Goal: Transaction & Acquisition: Download file/media

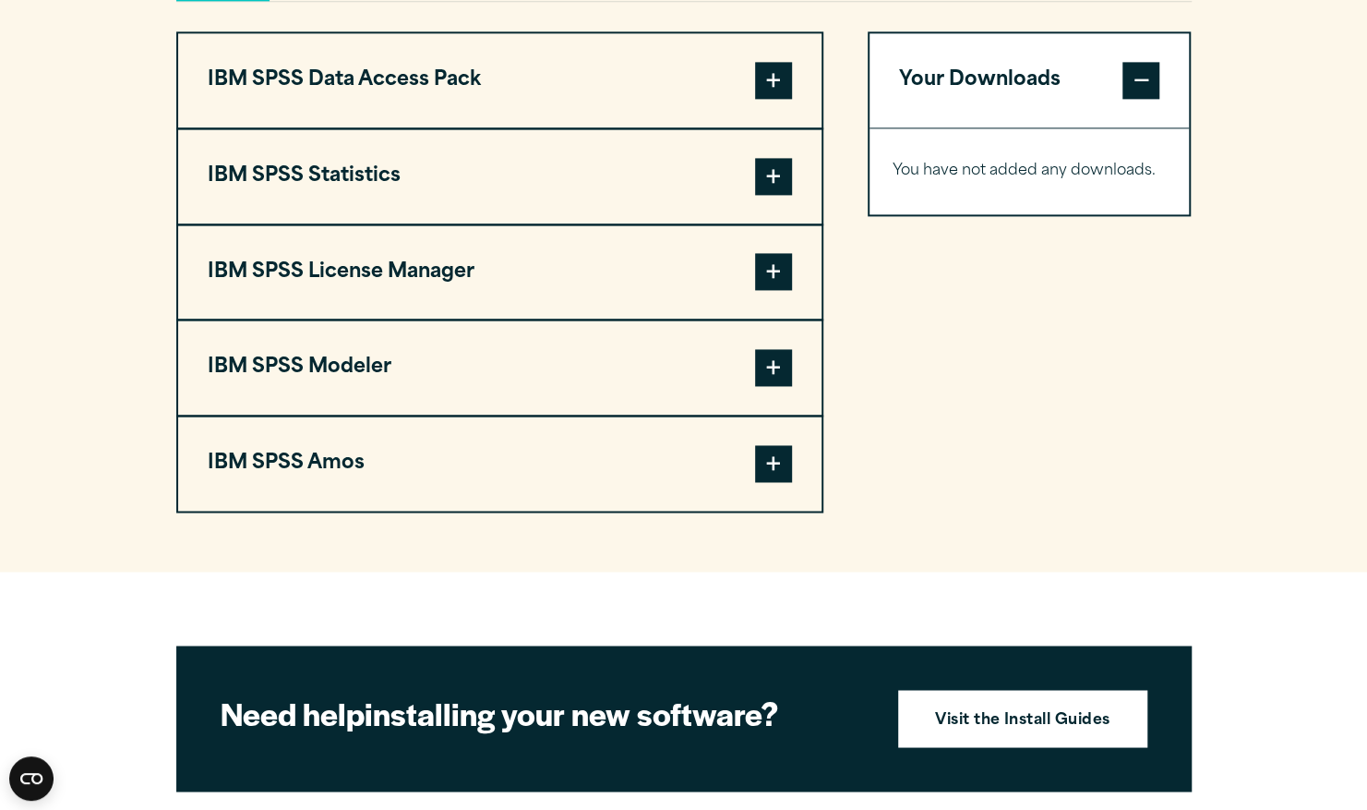
scroll to position [1317, 0]
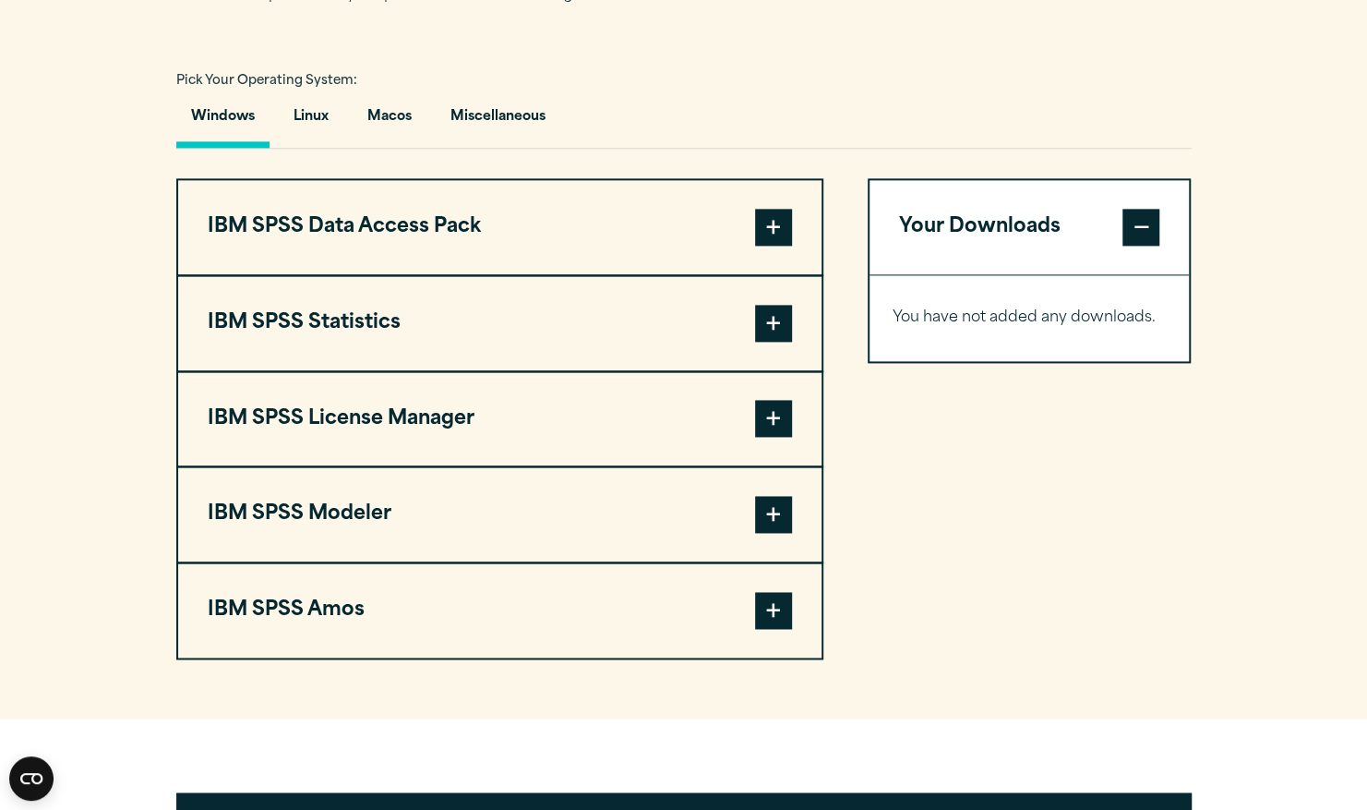
click at [772, 221] on span at bounding box center [773, 227] width 37 height 37
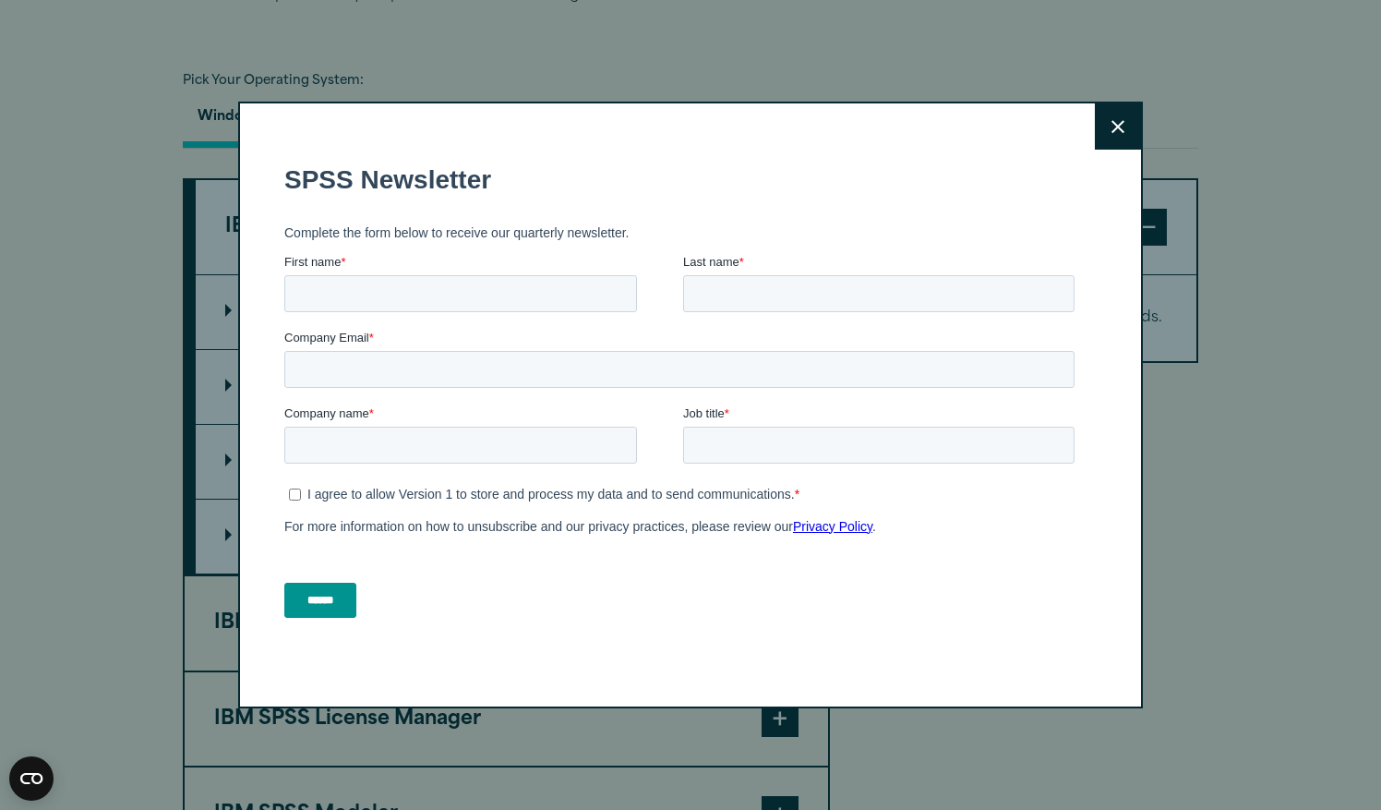
click at [313, 210] on fieldset "SPSS Newsletter" at bounding box center [683, 180] width 798 height 65
click at [1098, 134] on button "Close" at bounding box center [1118, 126] width 46 height 46
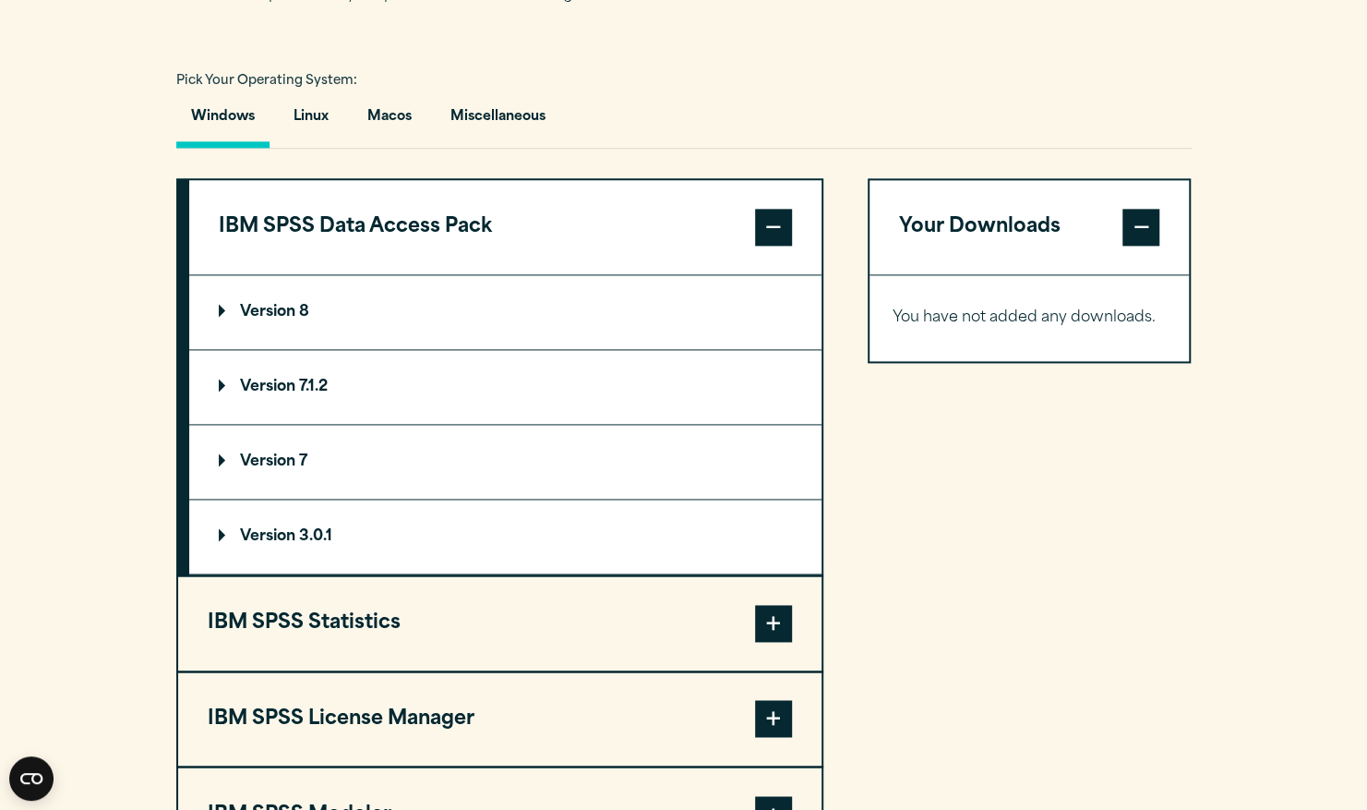
click at [247, 301] on summary "Version 8" at bounding box center [505, 312] width 632 height 74
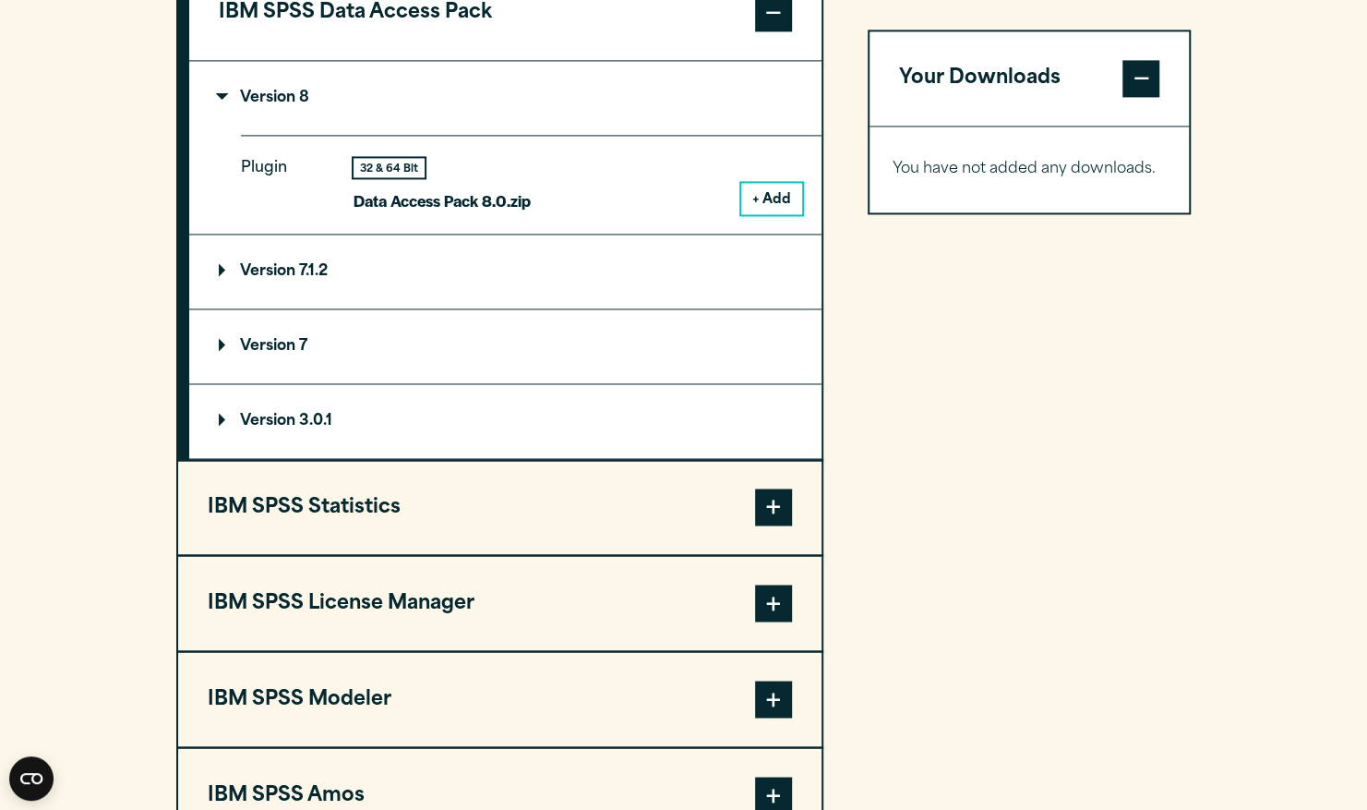
scroll to position [1499, 0]
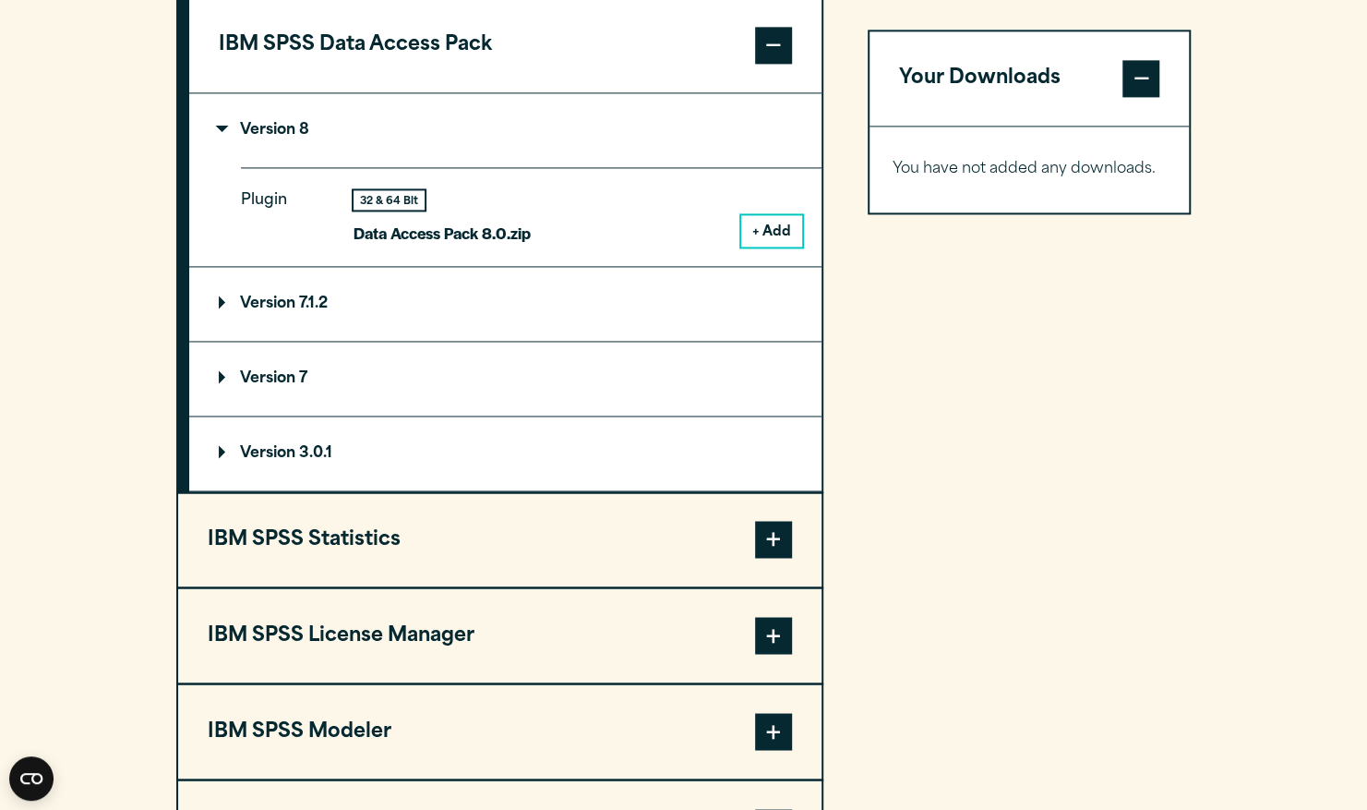
click at [760, 223] on button "+ Add" at bounding box center [771, 230] width 61 height 31
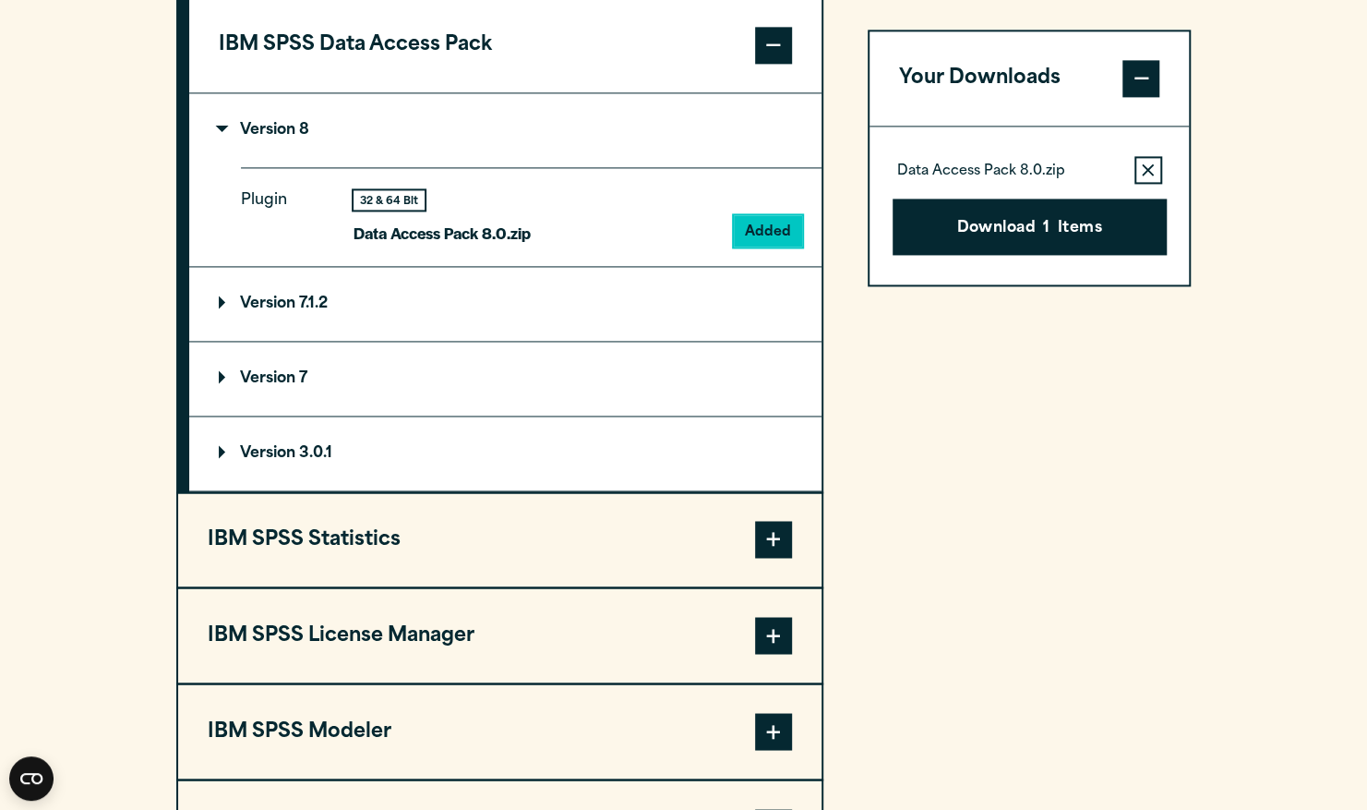
click at [661, 299] on summary "Version 7.1.2" at bounding box center [505, 304] width 632 height 74
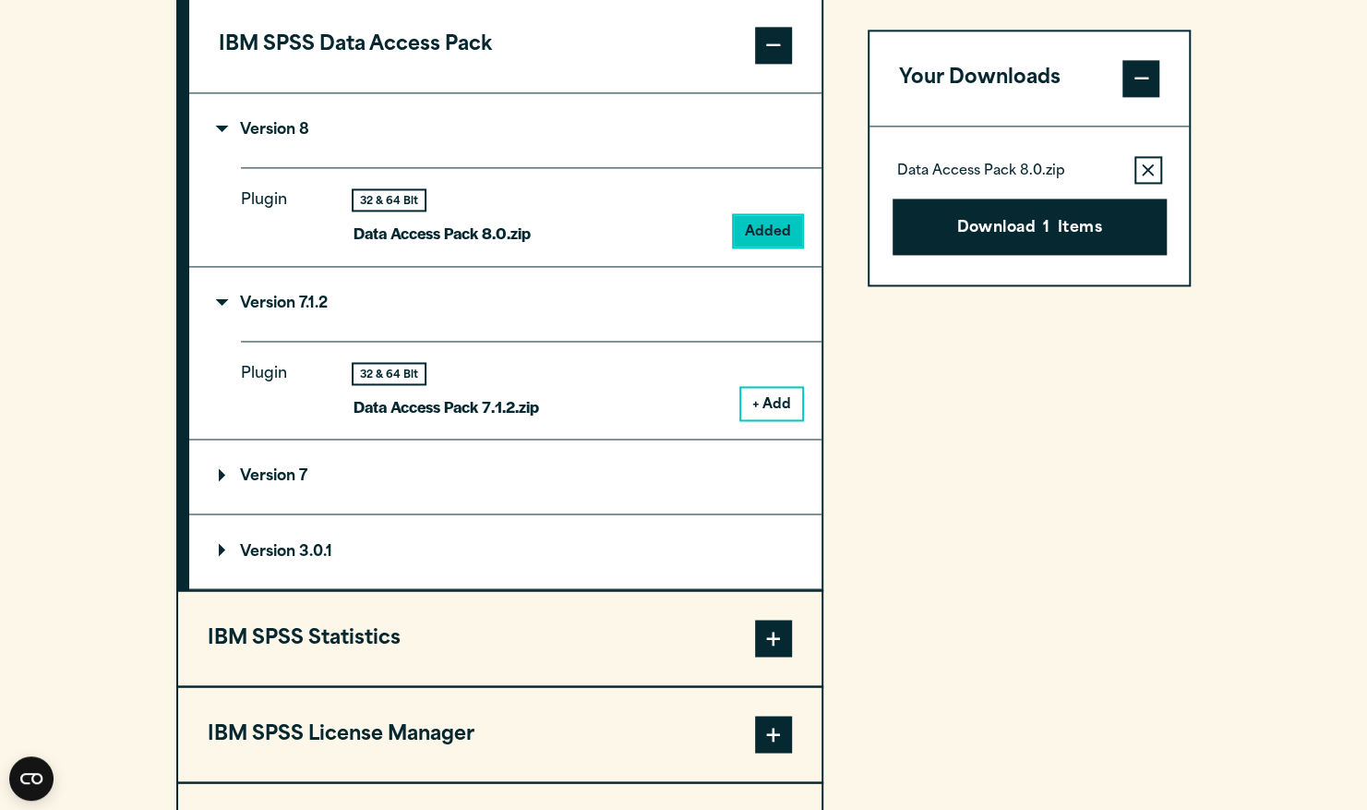
click at [1141, 166] on button "Remove this item from your software download list" at bounding box center [1148, 170] width 28 height 28
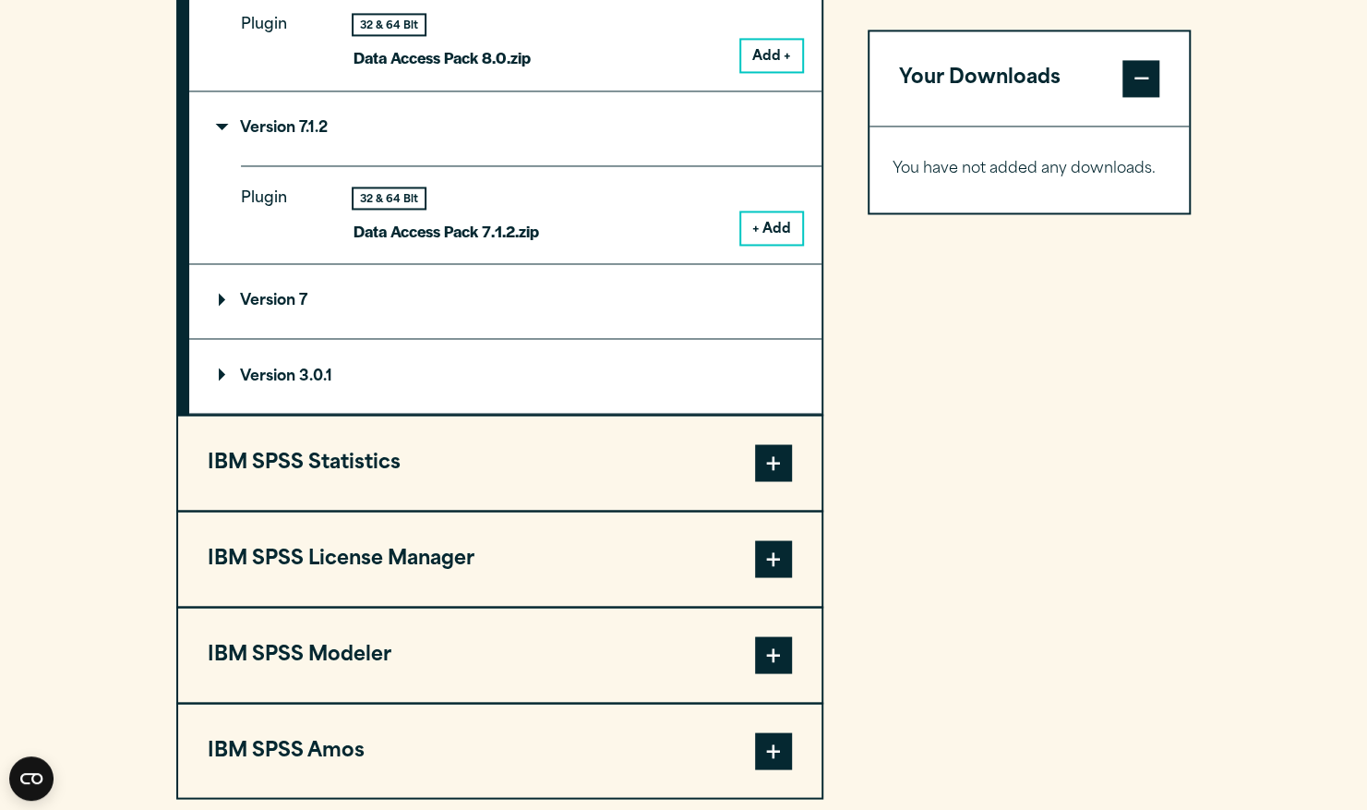
scroll to position [1676, 0]
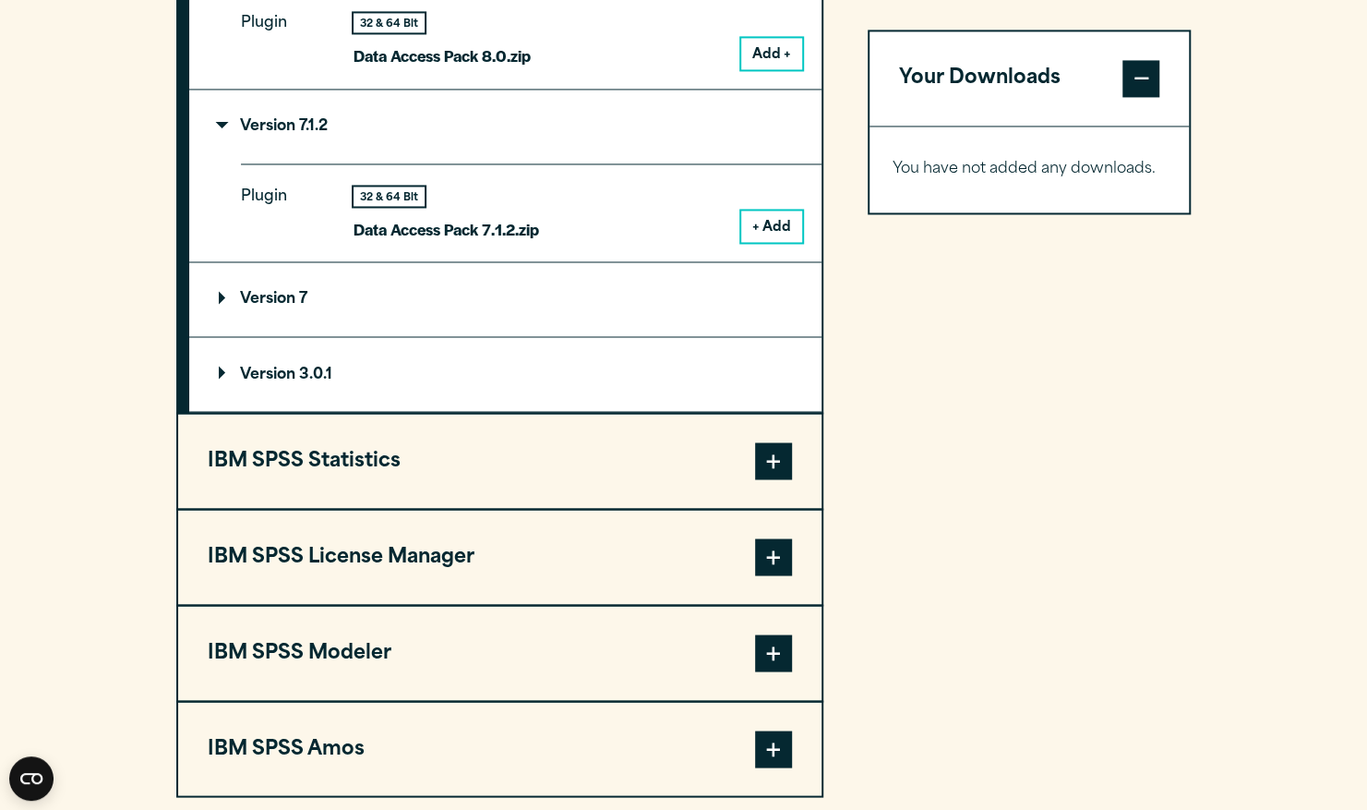
click at [755, 478] on button "IBM SPSS Statistics" at bounding box center [499, 461] width 643 height 94
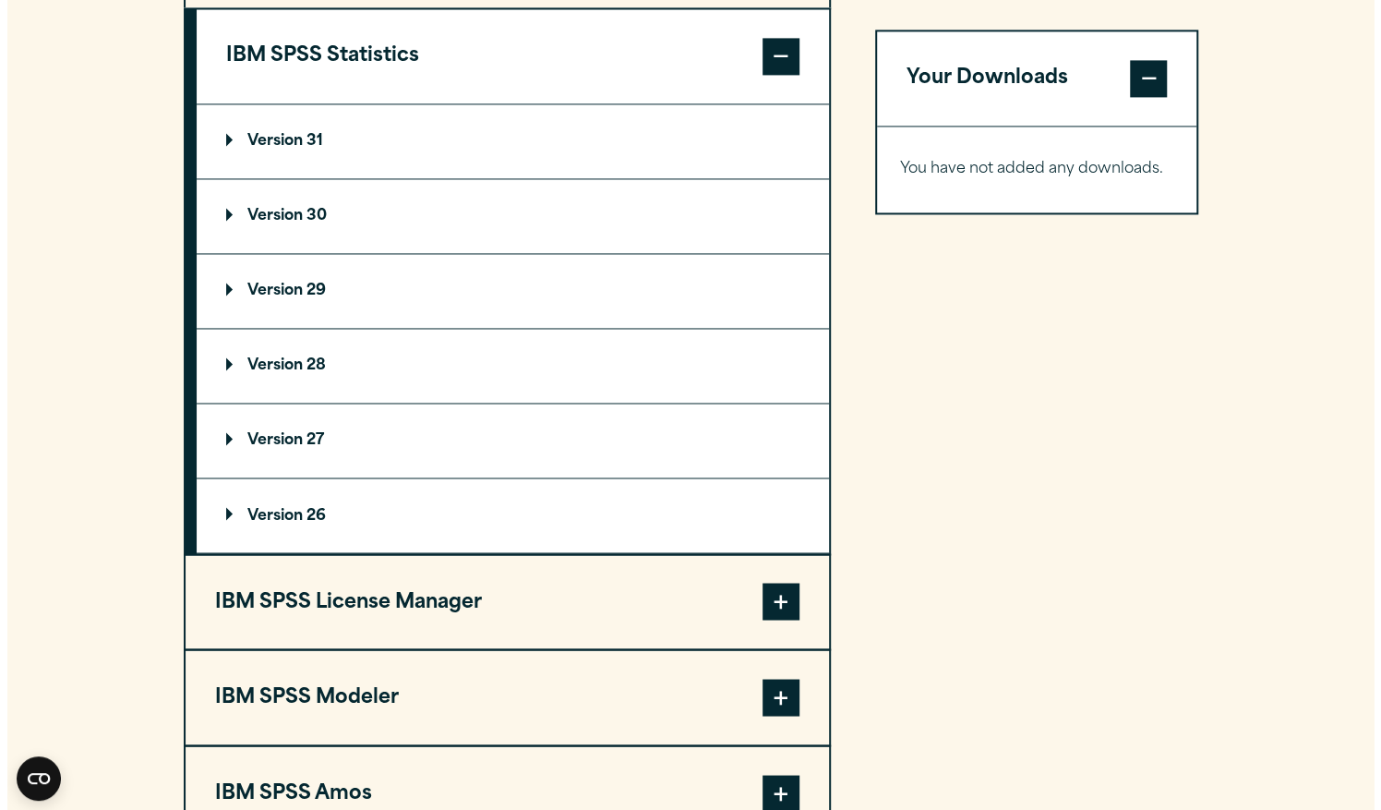
scroll to position [1583, 0]
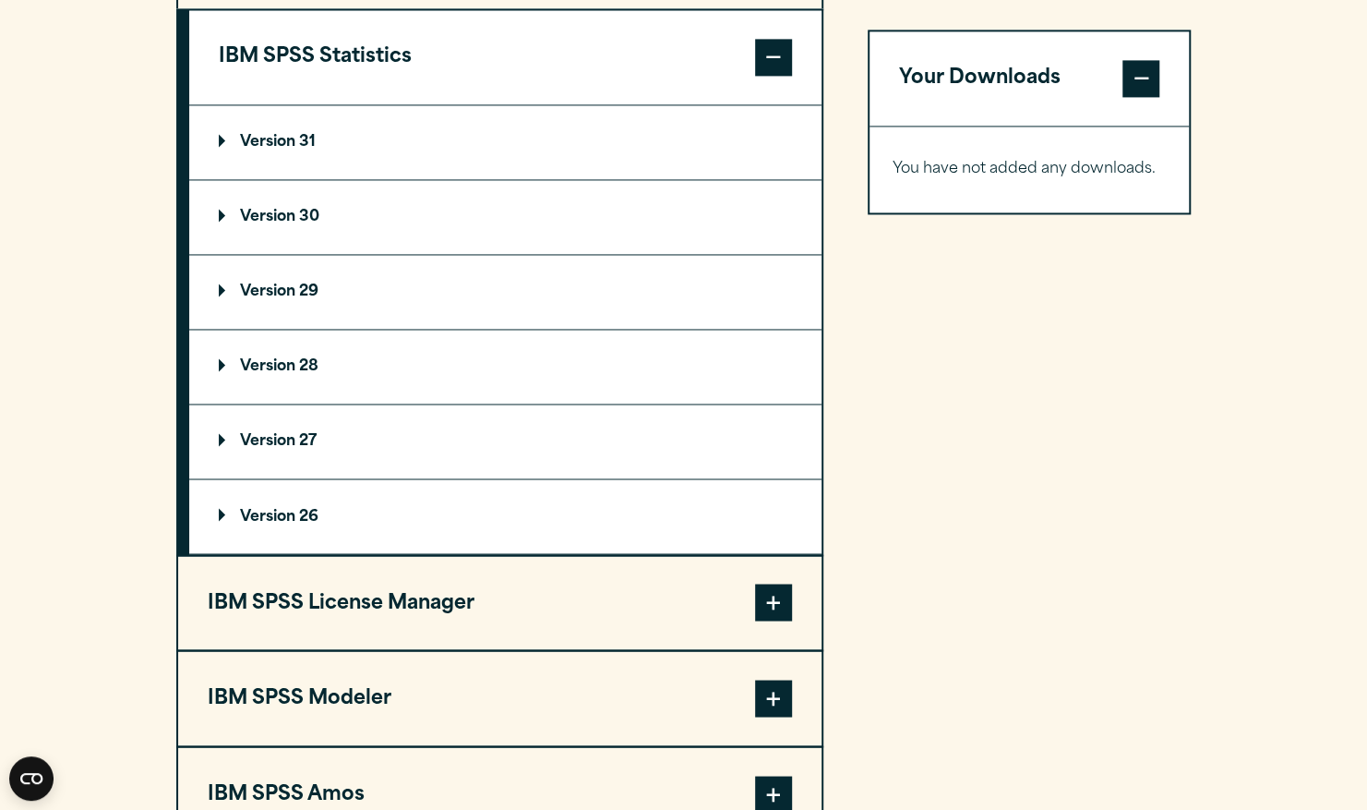
click at [287, 126] on summary "Version 31" at bounding box center [505, 142] width 632 height 74
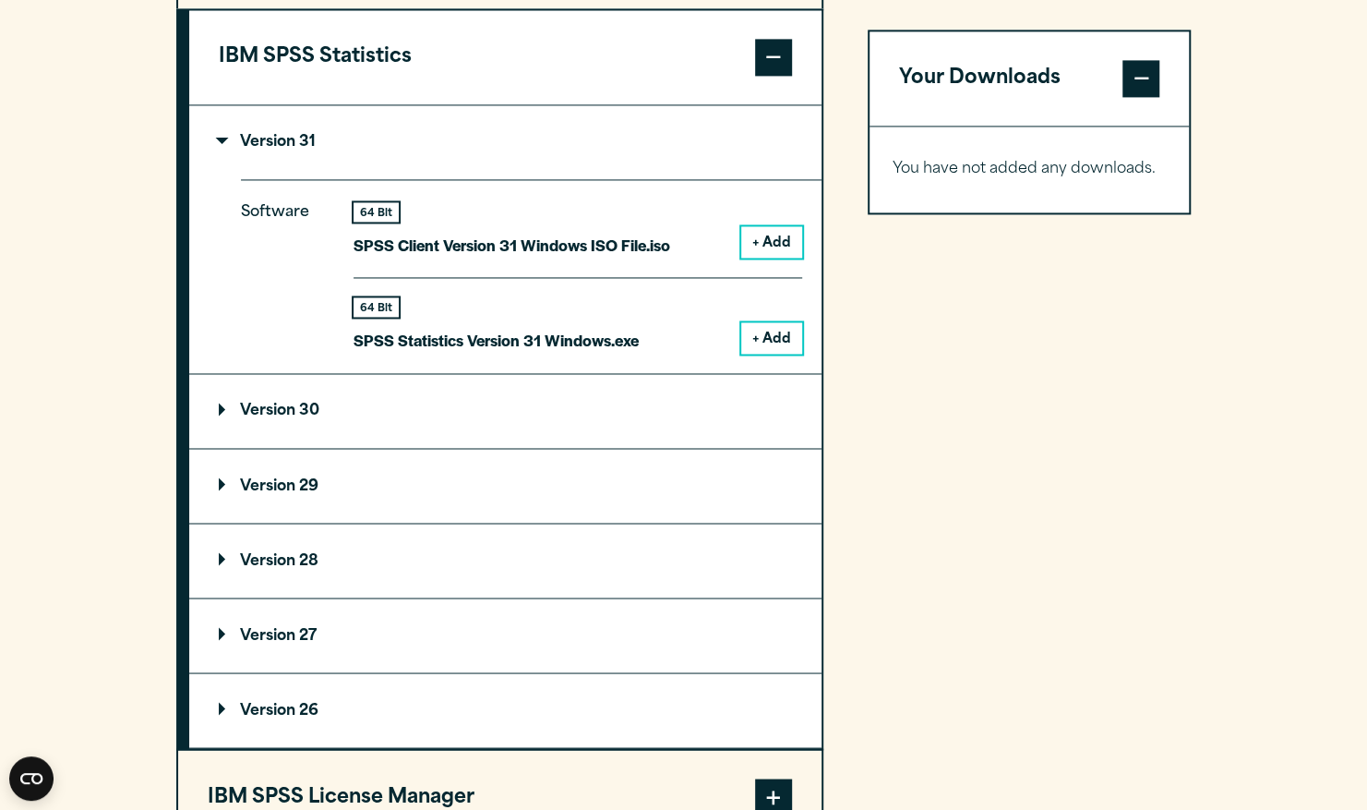
click at [766, 239] on button "+ Add" at bounding box center [771, 241] width 61 height 31
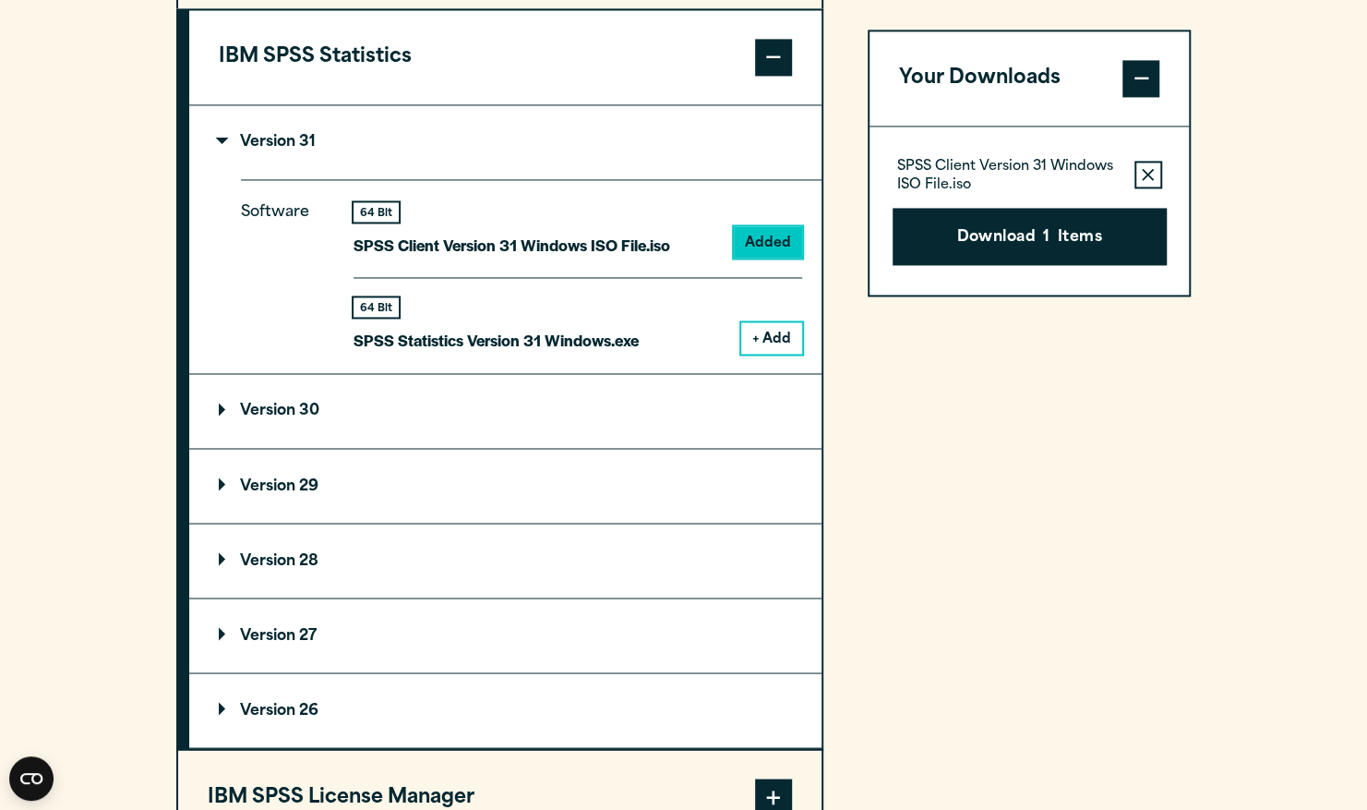
click at [759, 326] on button "+ Add" at bounding box center [771, 337] width 61 height 31
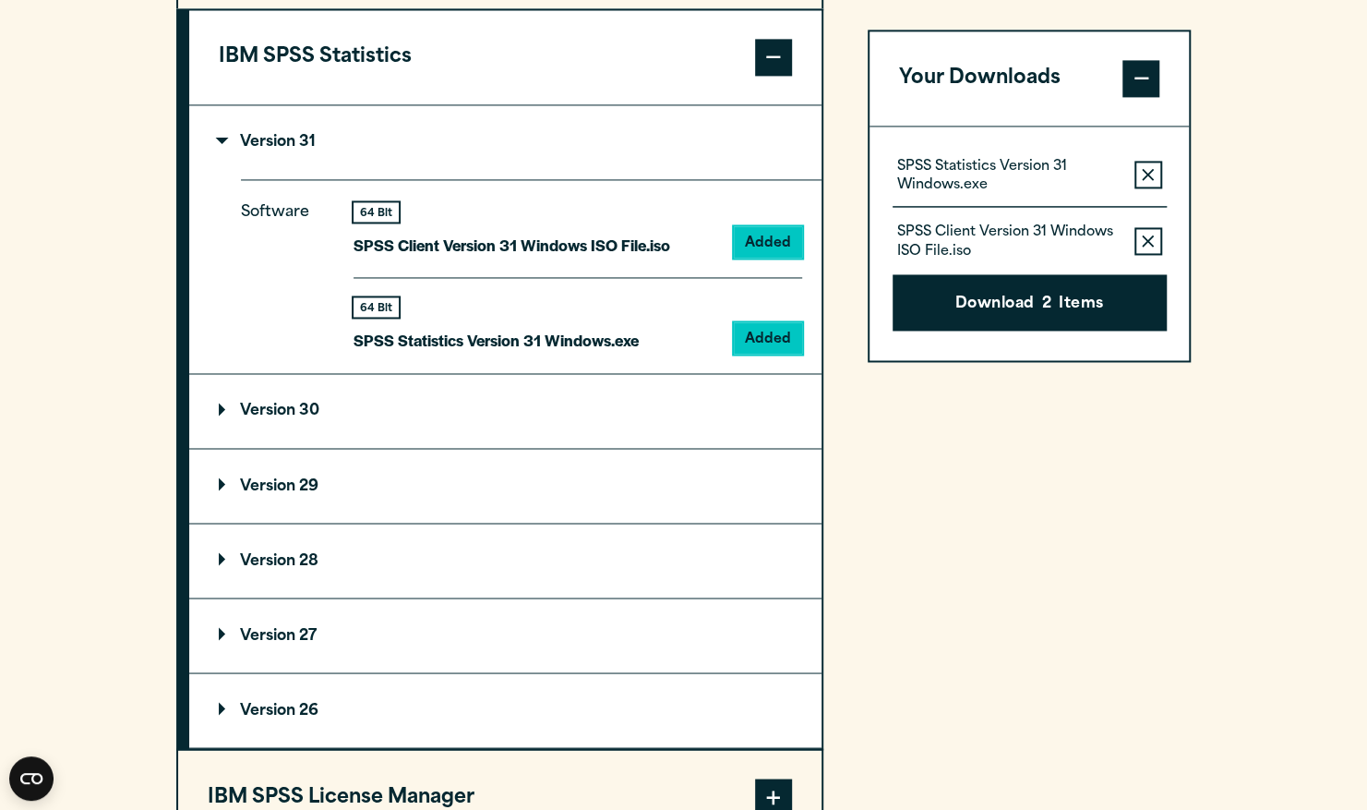
click at [1140, 170] on button "Remove this item from your software download list" at bounding box center [1148, 175] width 28 height 28
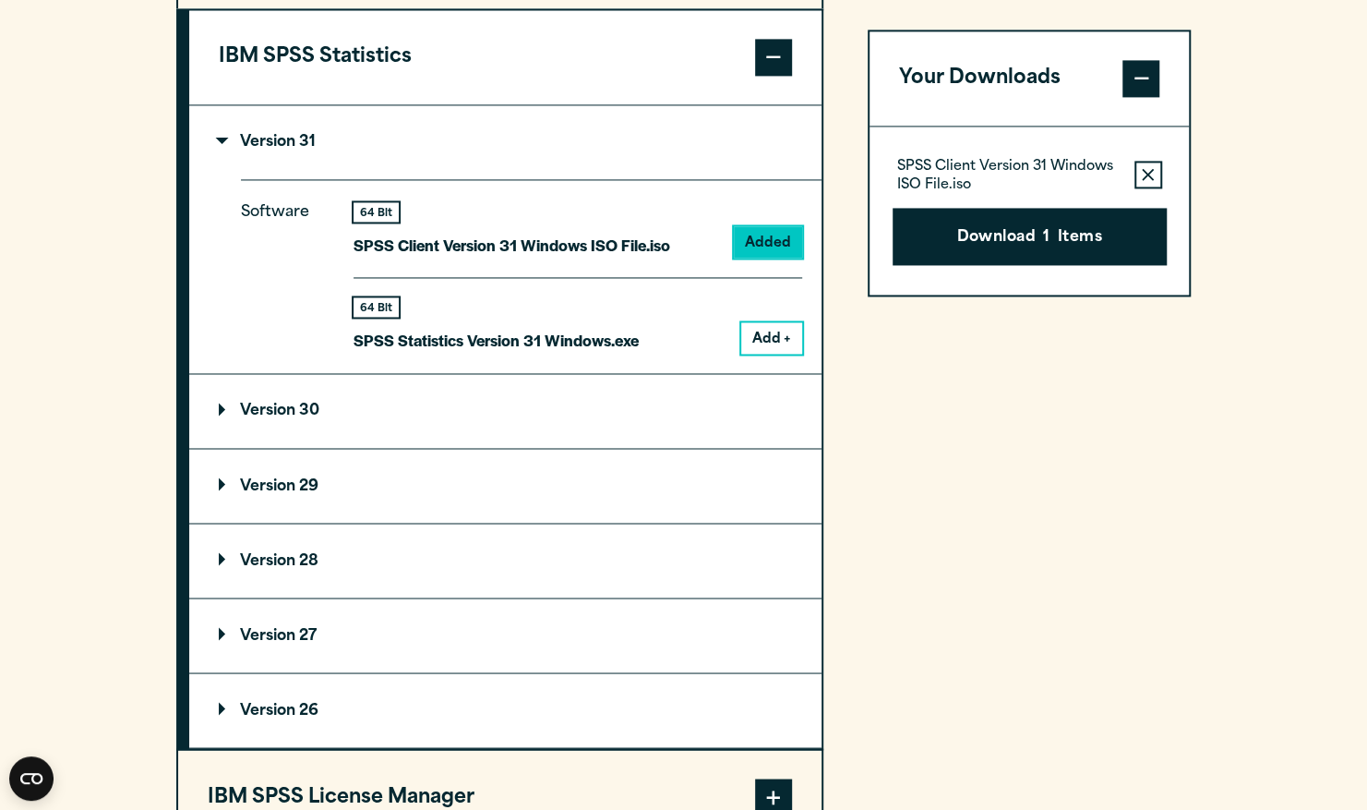
click at [1142, 170] on icon "button" at bounding box center [1148, 174] width 12 height 13
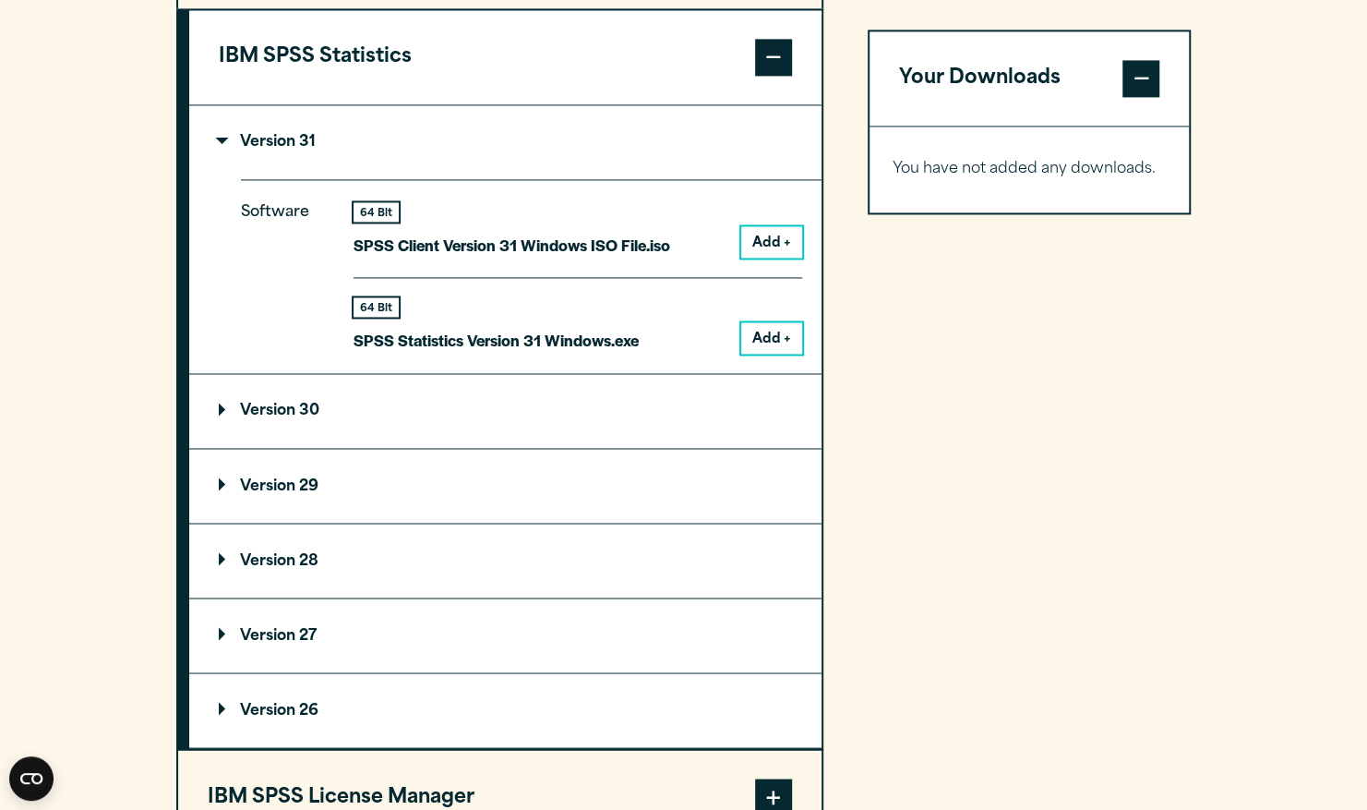
click at [781, 331] on button "Add +" at bounding box center [771, 337] width 61 height 31
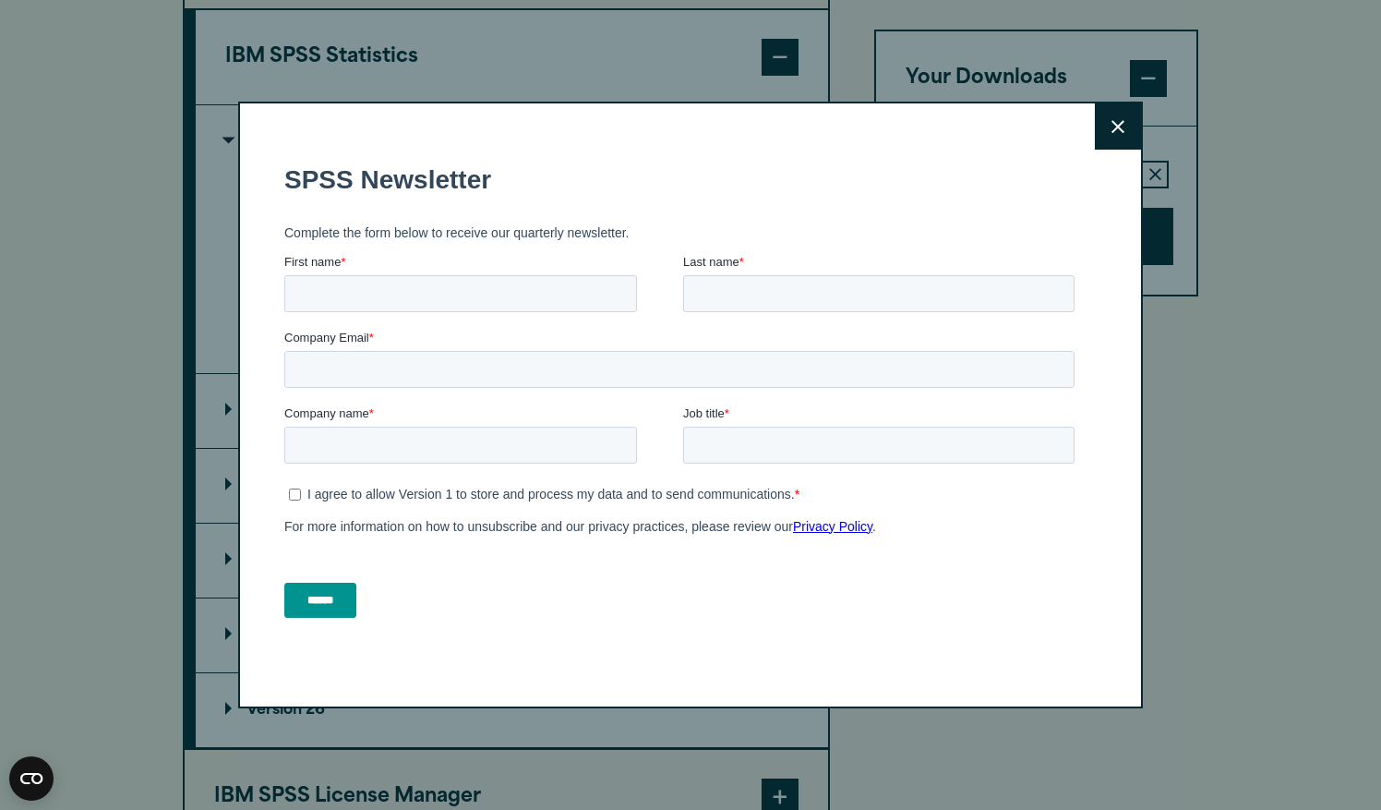
click at [1111, 120] on icon at bounding box center [1117, 127] width 13 height 14
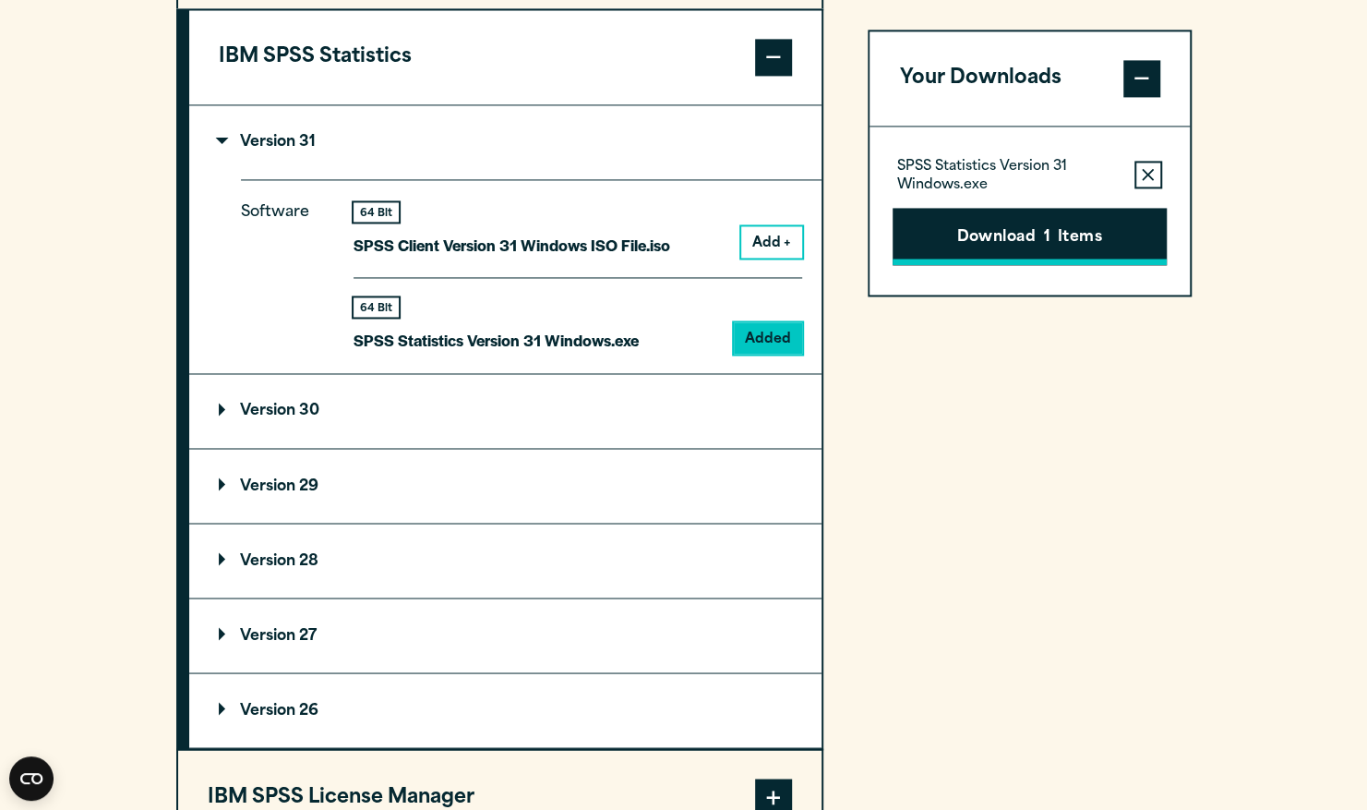
click at [1076, 247] on button "Download 1 Items" at bounding box center [1030, 236] width 274 height 57
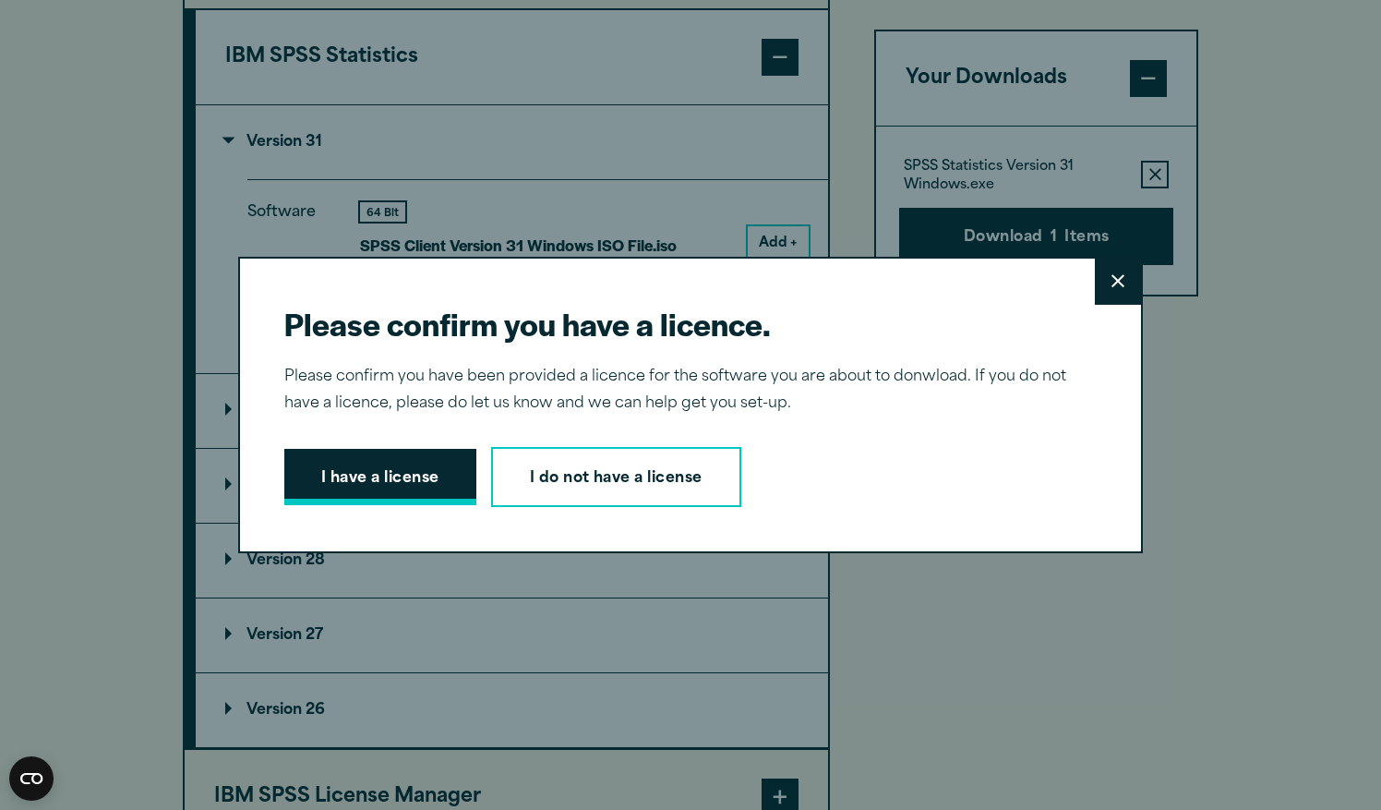
click at [382, 474] on button "I have a license" at bounding box center [380, 477] width 192 height 57
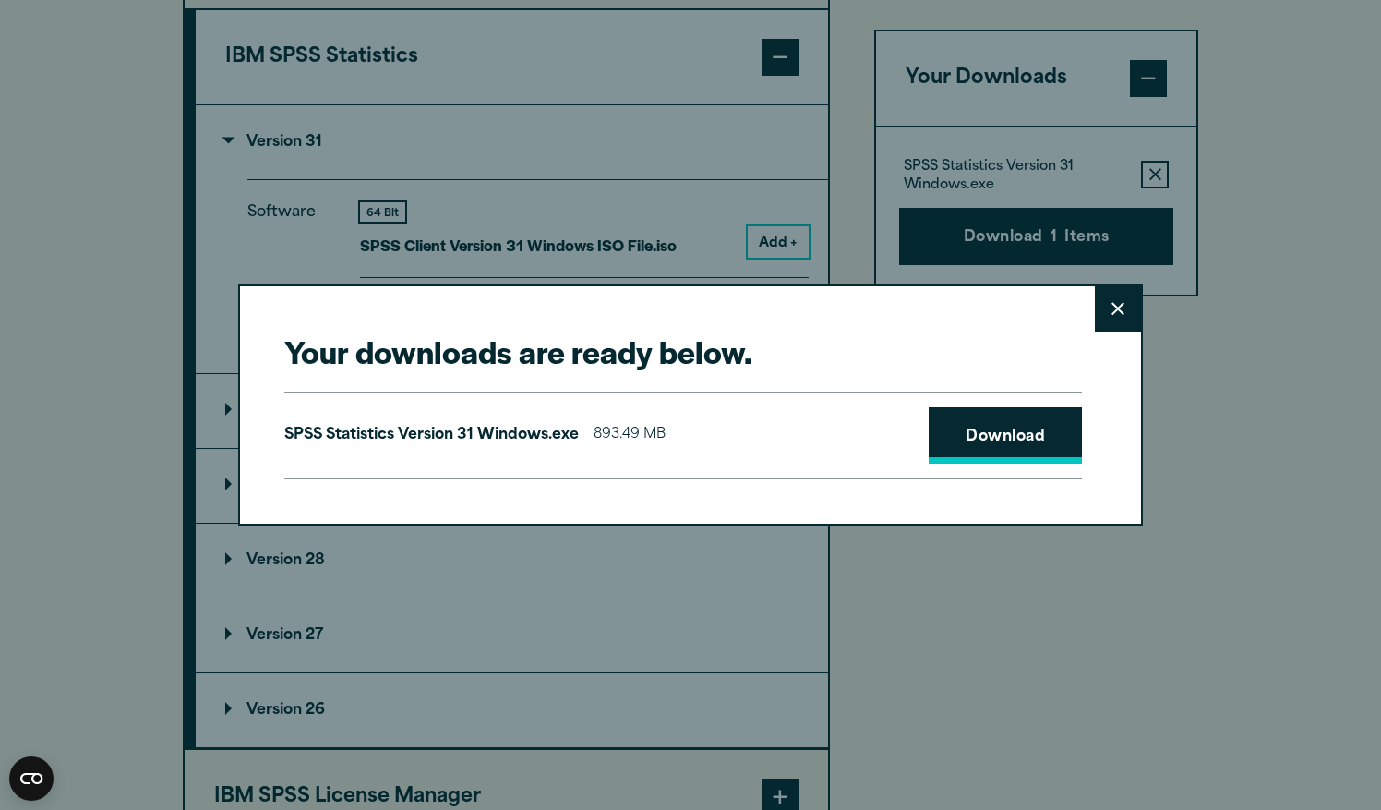
click at [970, 438] on link "Download" at bounding box center [1005, 435] width 153 height 57
